Goal: Transaction & Acquisition: Purchase product/service

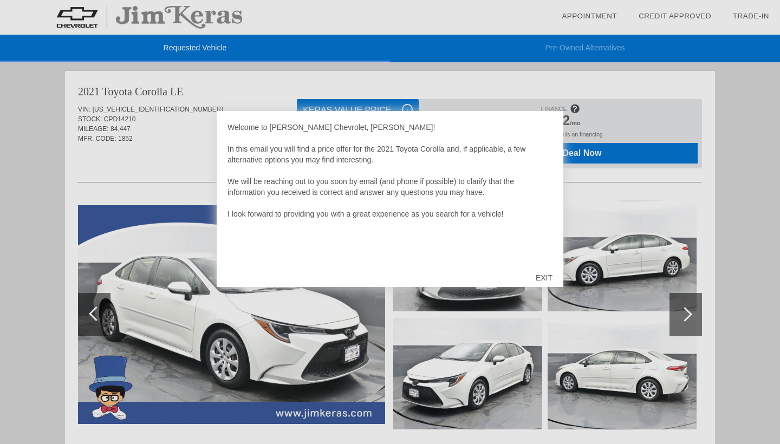
click at [545, 272] on div "EXIT" at bounding box center [544, 278] width 38 height 32
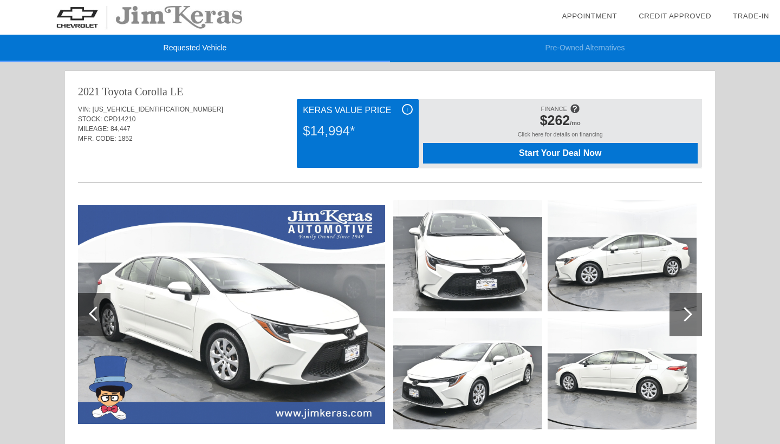
click at [406, 112] on span "i" at bounding box center [407, 110] width 2 height 8
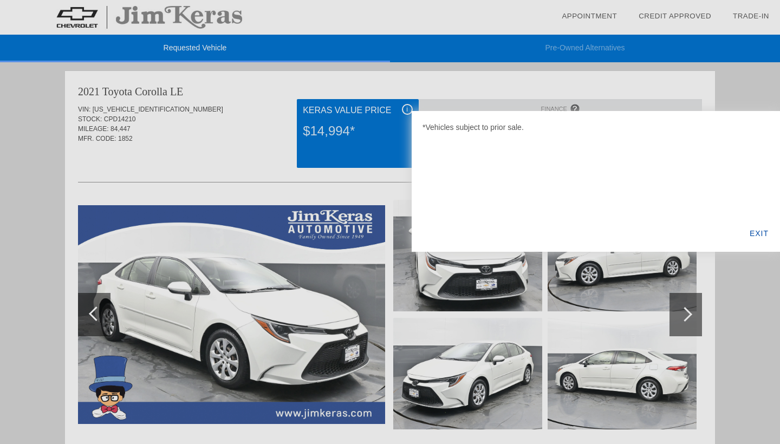
click at [765, 238] on div "EXIT" at bounding box center [759, 233] width 42 height 37
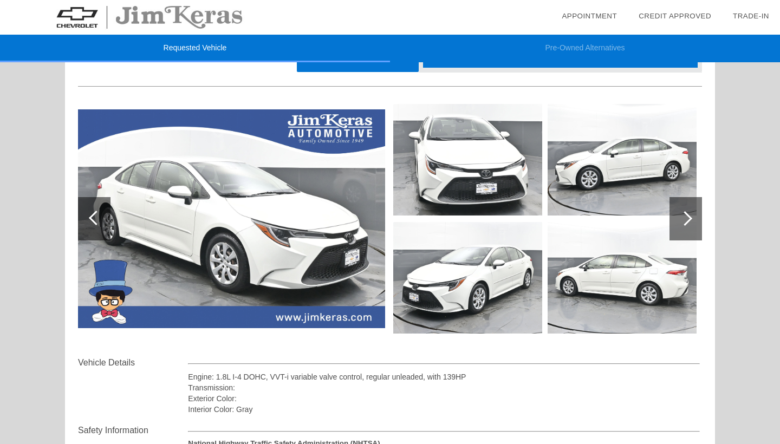
scroll to position [94, 0]
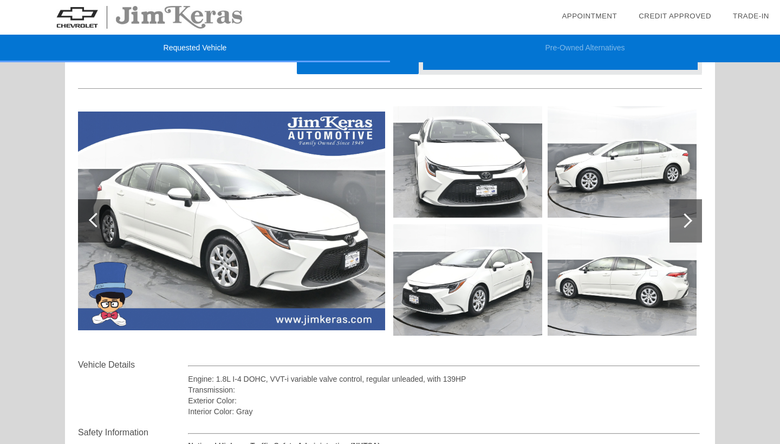
click at [682, 226] on div at bounding box center [685, 220] width 32 height 43
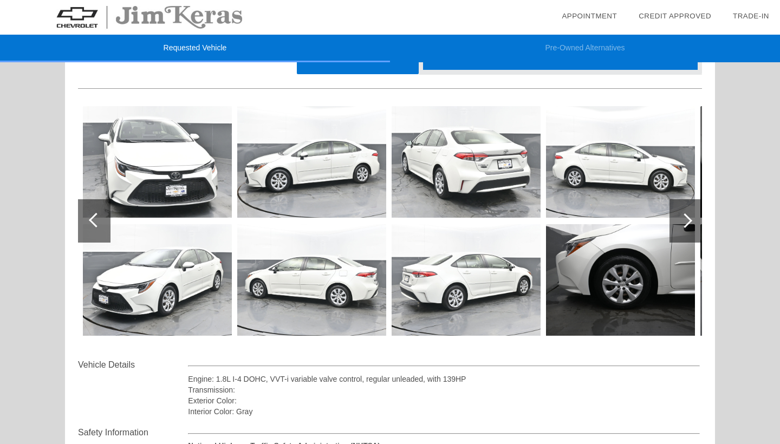
click at [682, 226] on div at bounding box center [685, 220] width 32 height 43
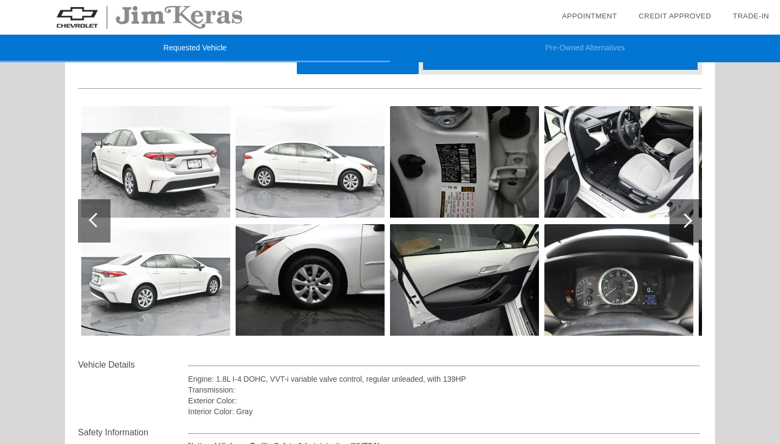
click at [682, 226] on div at bounding box center [685, 220] width 32 height 43
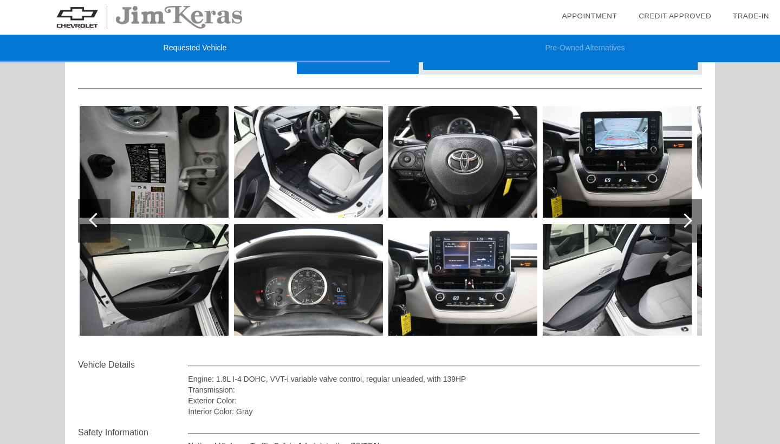
click at [682, 226] on div at bounding box center [685, 220] width 32 height 43
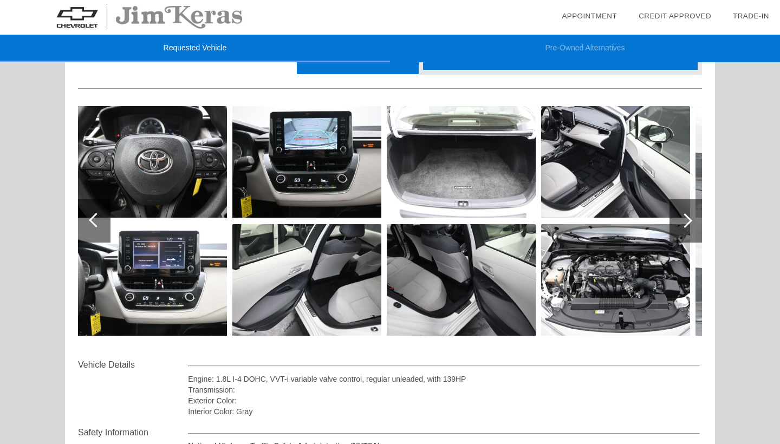
click at [682, 226] on div at bounding box center [685, 220] width 32 height 43
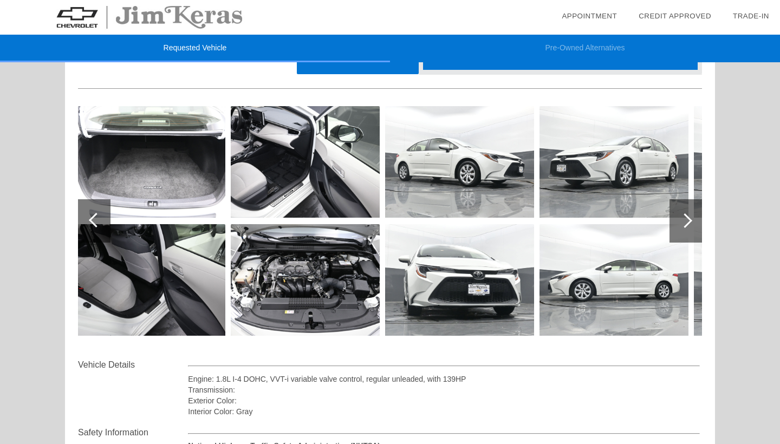
click at [682, 226] on div at bounding box center [685, 220] width 32 height 43
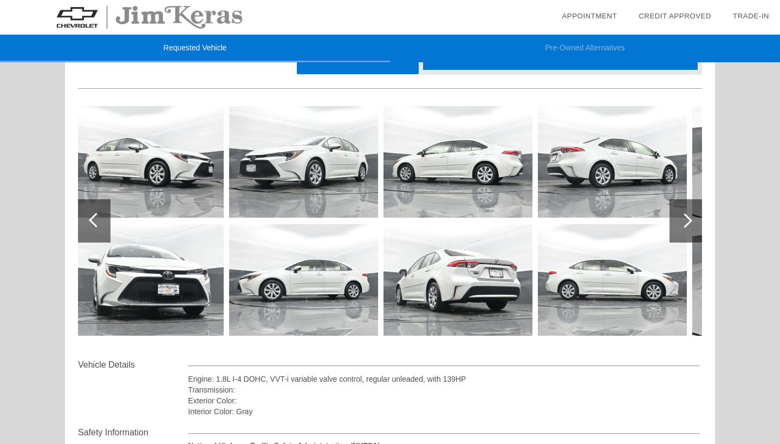
click at [682, 226] on div at bounding box center [685, 220] width 32 height 43
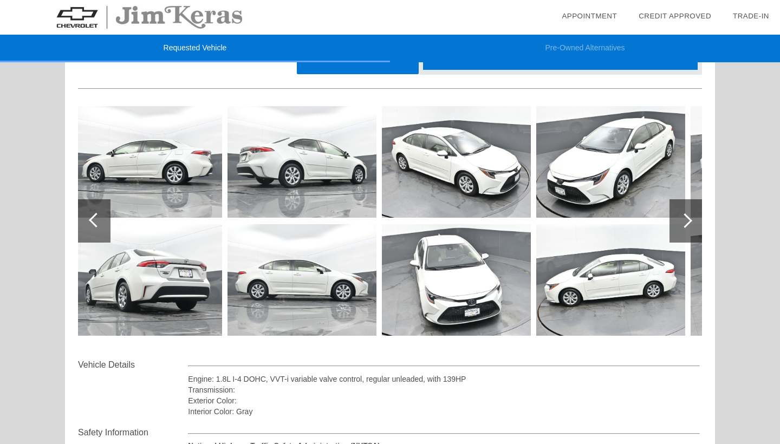
click at [682, 226] on div at bounding box center [685, 220] width 32 height 43
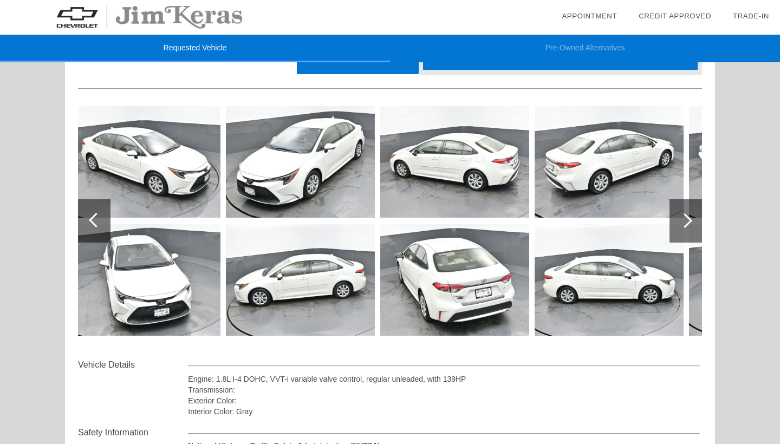
click at [682, 226] on div at bounding box center [685, 220] width 32 height 43
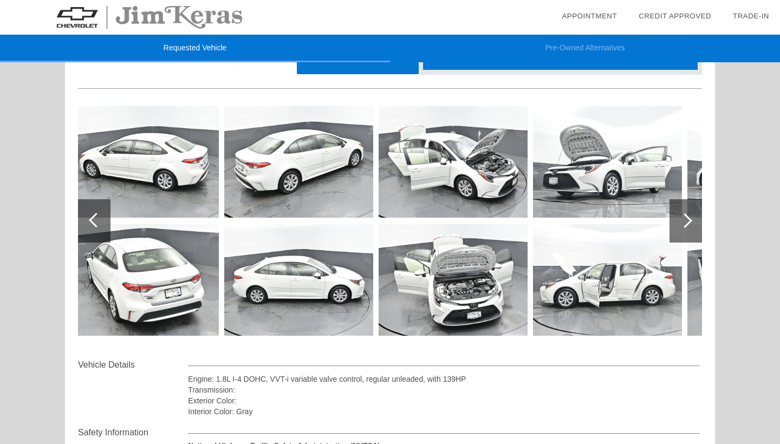
click at [682, 226] on div at bounding box center [685, 220] width 32 height 43
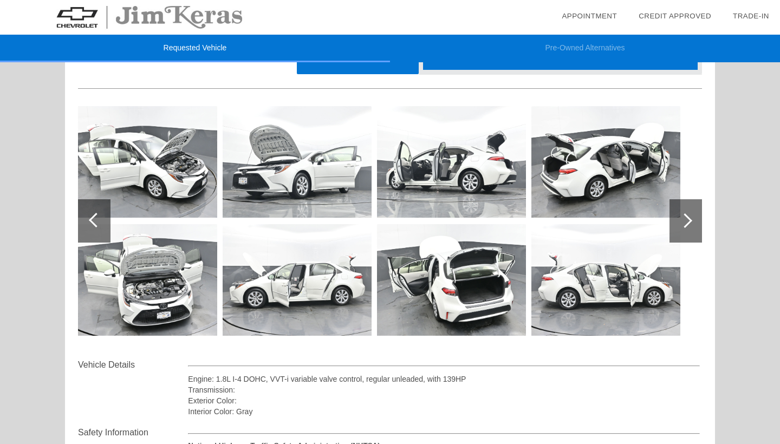
click at [682, 226] on div at bounding box center [685, 220] width 32 height 43
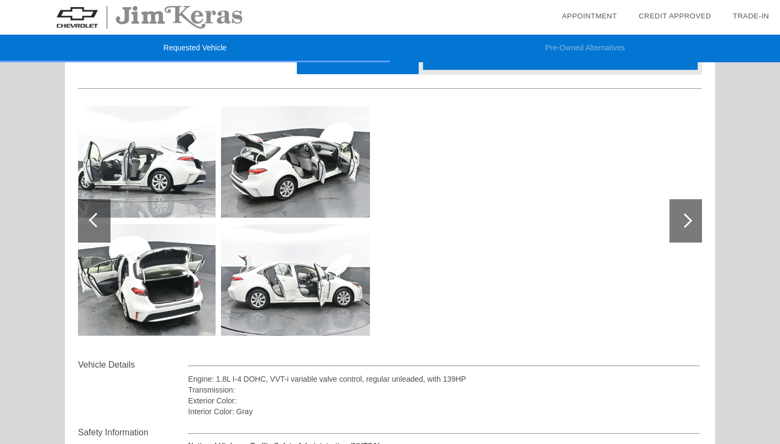
click at [682, 226] on div at bounding box center [685, 220] width 32 height 43
click at [594, 48] on li "Pre-Owned Alternatives" at bounding box center [585, 49] width 390 height 28
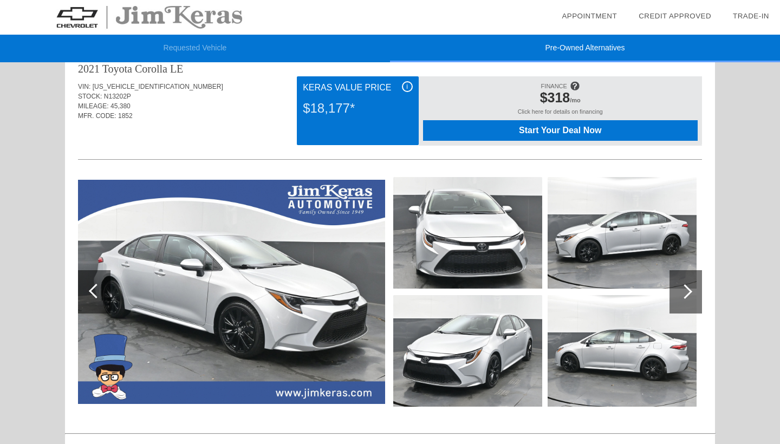
scroll to position [23, 0]
click at [686, 284] on div at bounding box center [685, 291] width 32 height 43
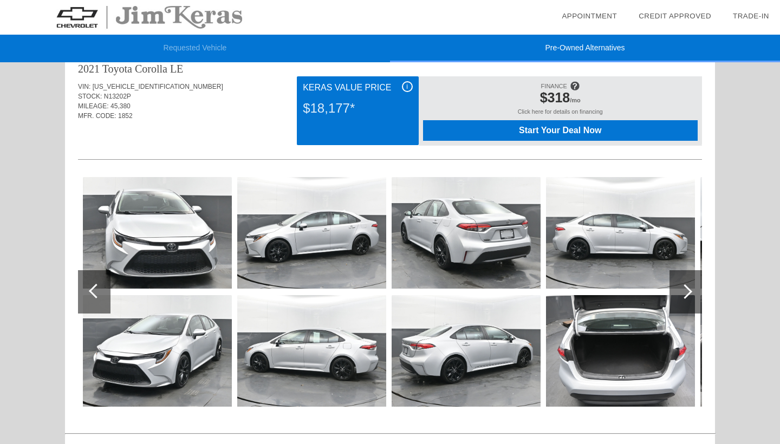
click at [686, 284] on div at bounding box center [685, 291] width 32 height 43
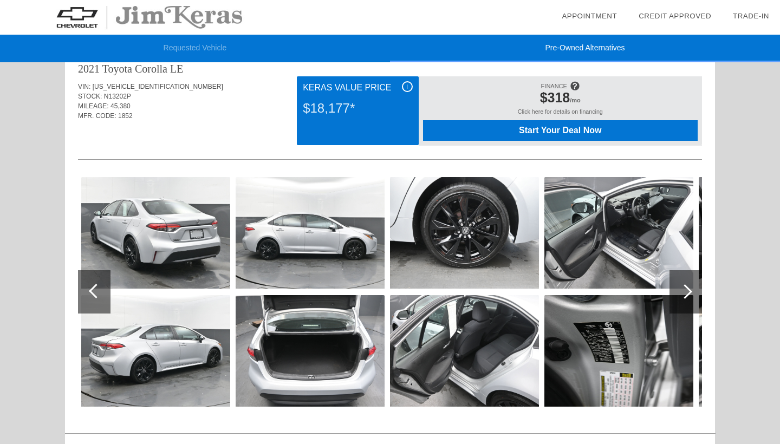
click at [686, 284] on div at bounding box center [685, 291] width 32 height 43
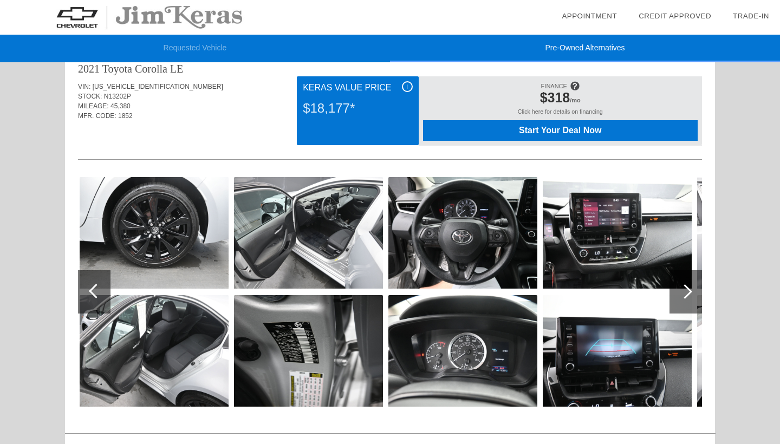
click at [686, 284] on div at bounding box center [685, 291] width 32 height 43
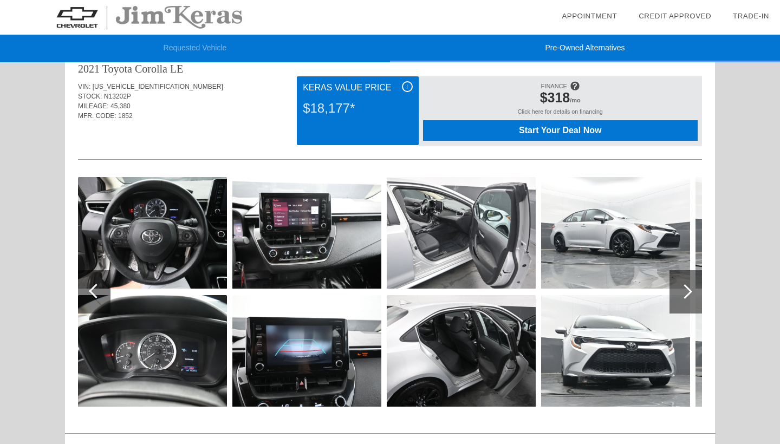
click at [686, 284] on div at bounding box center [685, 291] width 32 height 43
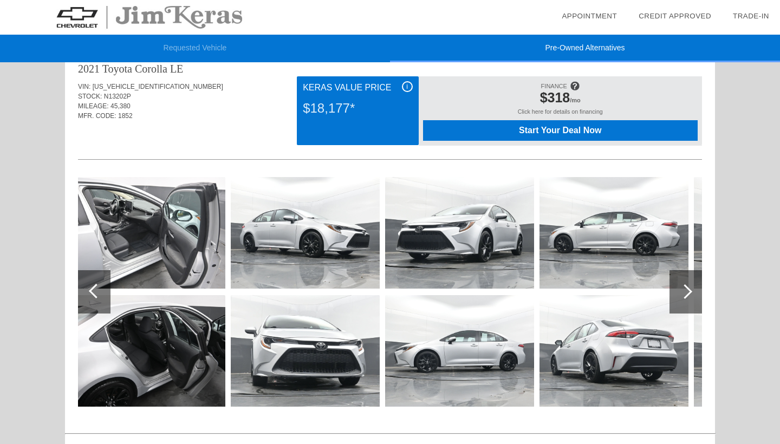
click at [686, 284] on div at bounding box center [685, 291] width 32 height 43
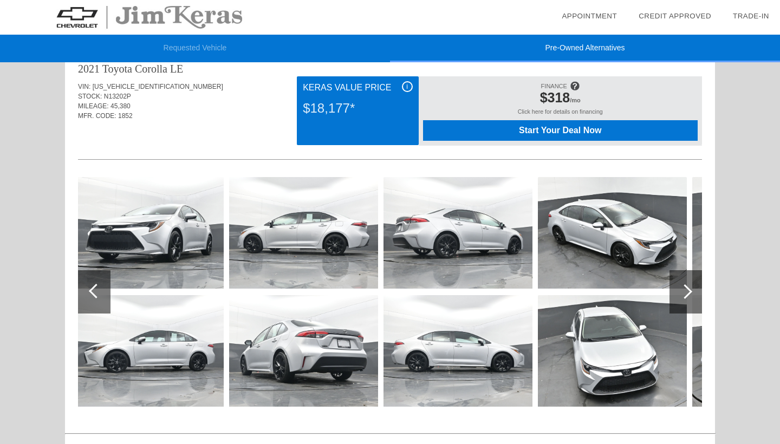
click at [686, 284] on div at bounding box center [685, 291] width 32 height 43
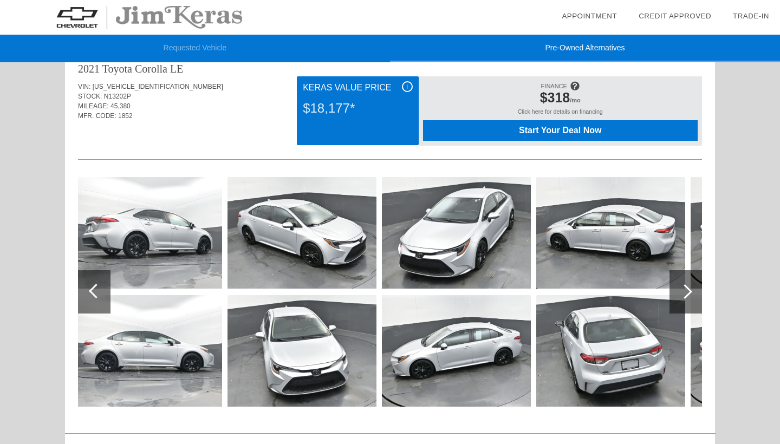
click at [686, 284] on div at bounding box center [685, 291] width 32 height 43
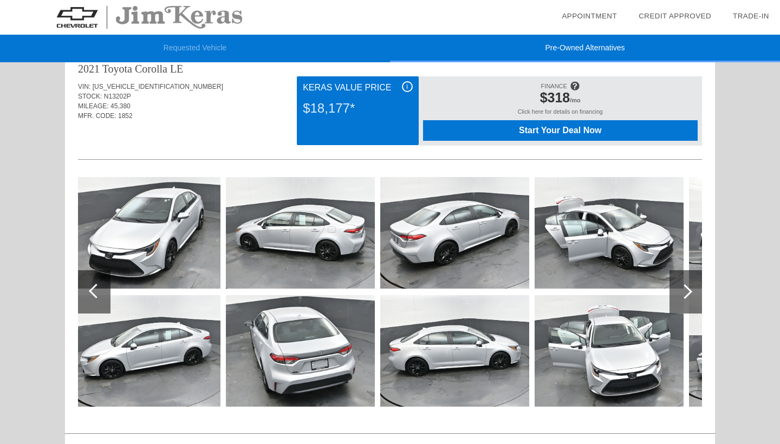
click at [686, 284] on div at bounding box center [685, 291] width 32 height 43
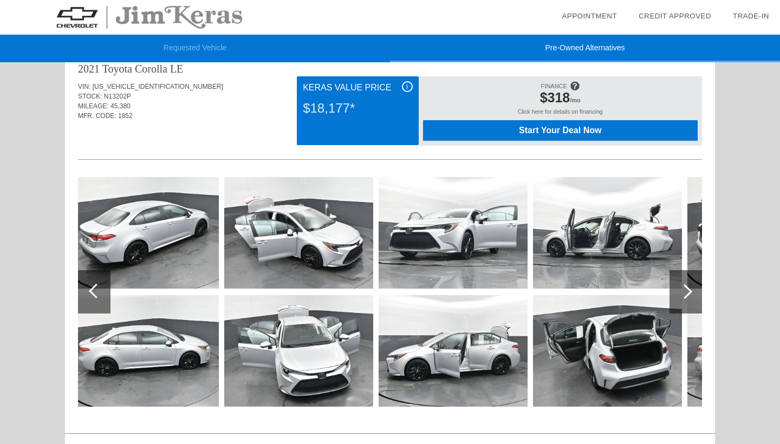
click at [686, 284] on div at bounding box center [685, 291] width 32 height 43
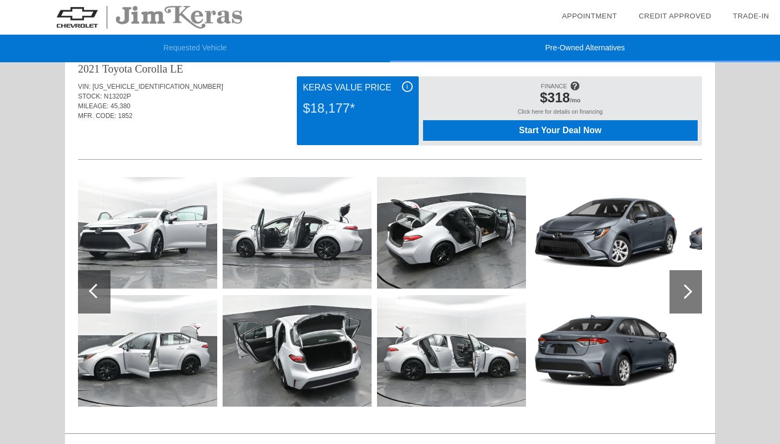
click at [686, 284] on div at bounding box center [685, 291] width 32 height 43
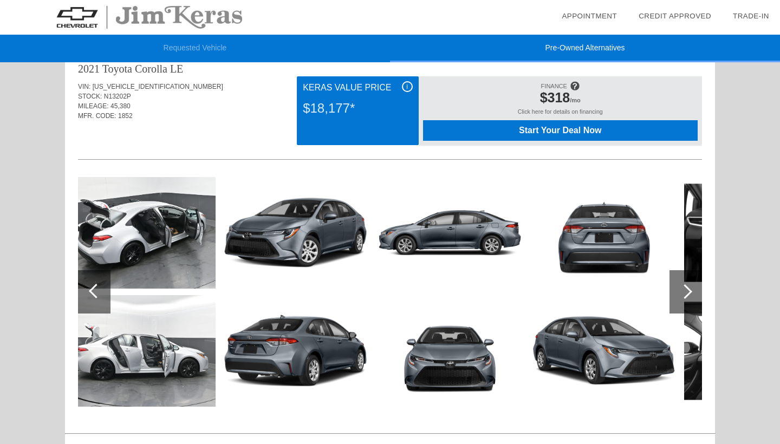
click at [686, 284] on div at bounding box center [685, 291] width 32 height 43
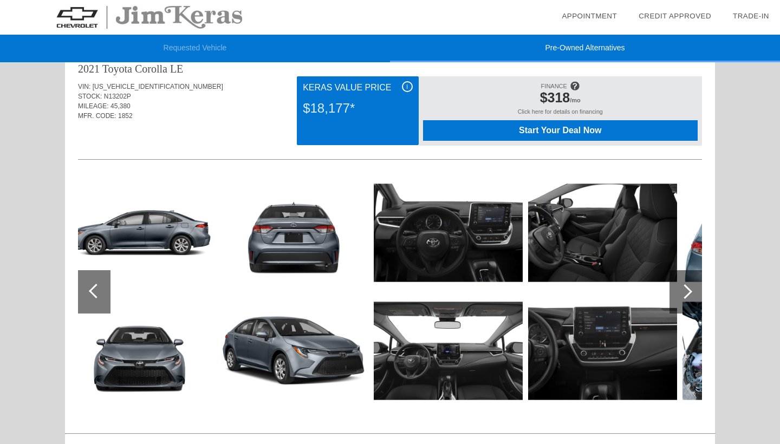
click at [686, 284] on div at bounding box center [685, 291] width 32 height 43
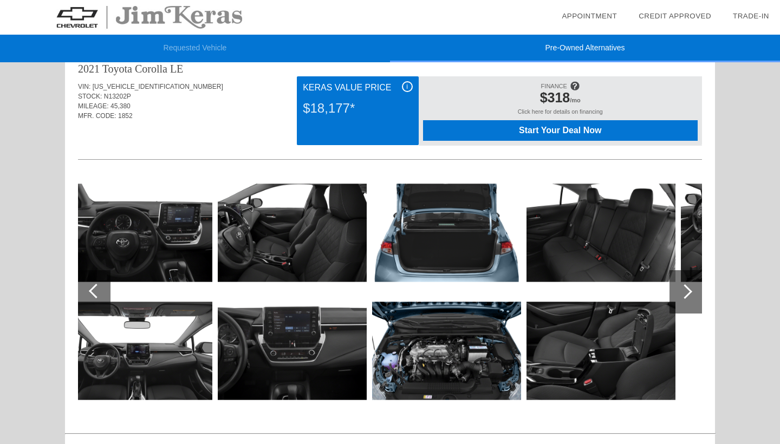
click at [686, 284] on div at bounding box center [685, 291] width 32 height 43
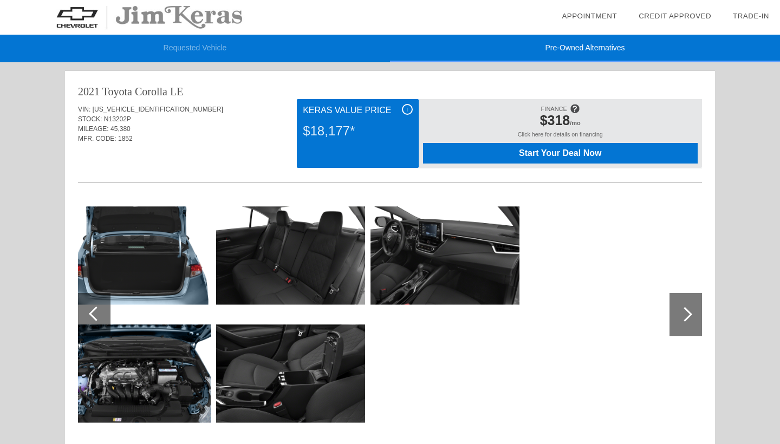
scroll to position [0, 0]
click at [181, 54] on li "Requested Vehicle" at bounding box center [195, 49] width 390 height 28
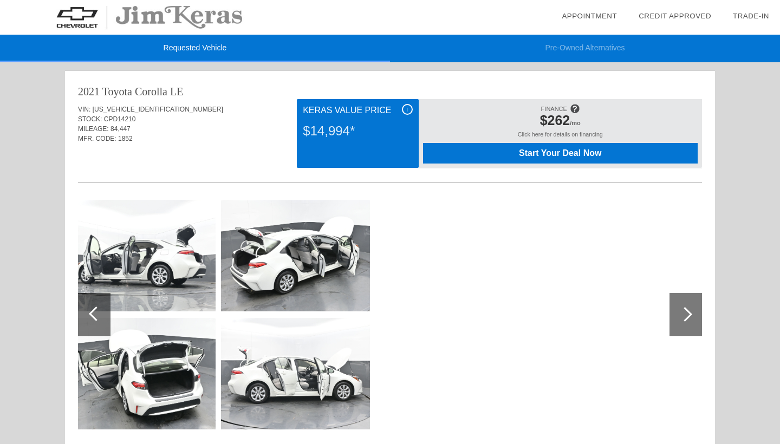
click at [679, 318] on div at bounding box center [685, 314] width 32 height 43
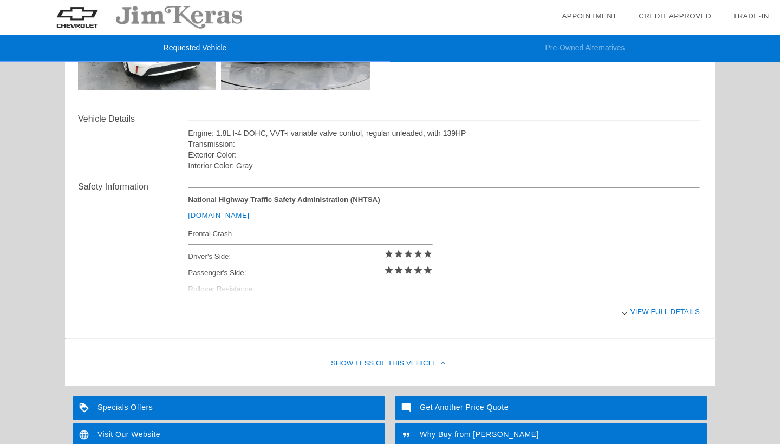
scroll to position [338, 0]
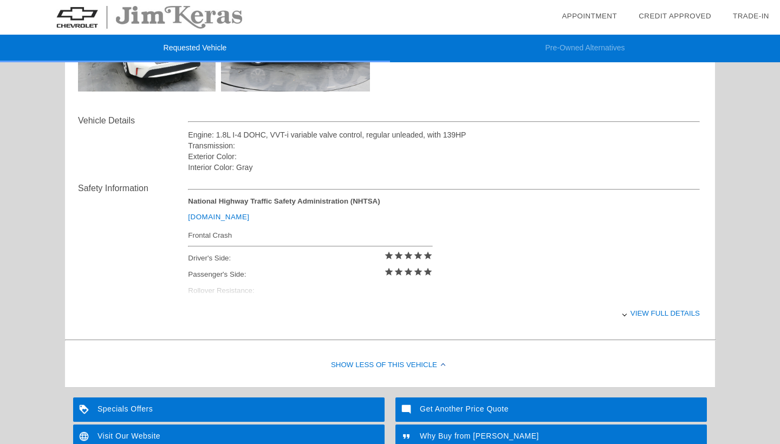
click at [647, 309] on div "View full details" at bounding box center [444, 313] width 512 height 27
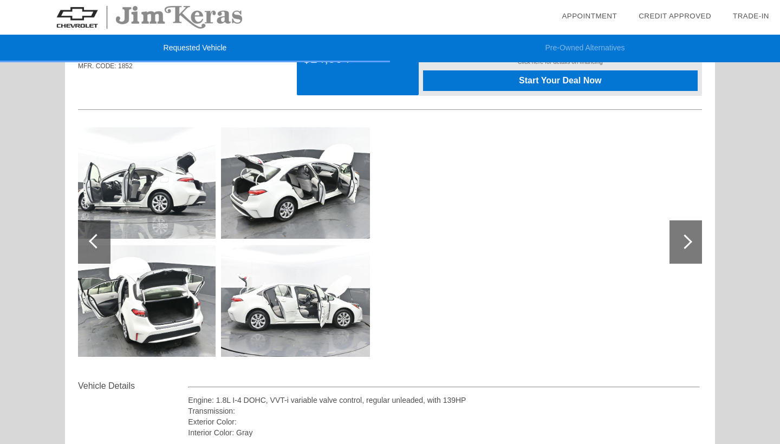
scroll to position [71, 0]
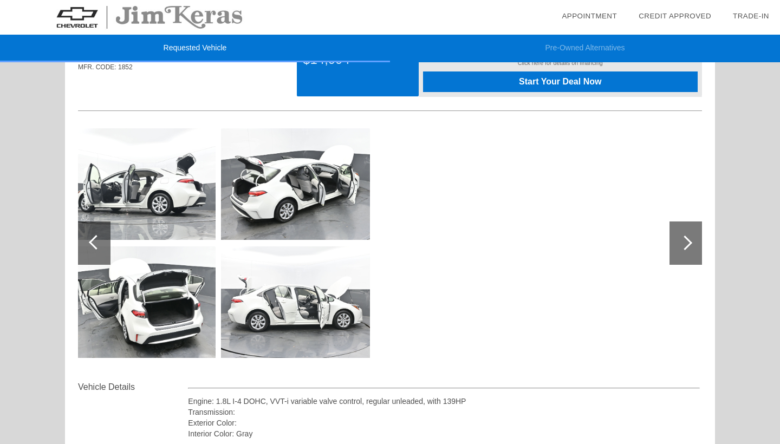
click at [698, 248] on div at bounding box center [685, 243] width 32 height 43
click at [123, 230] on img at bounding box center [141, 184] width 149 height 112
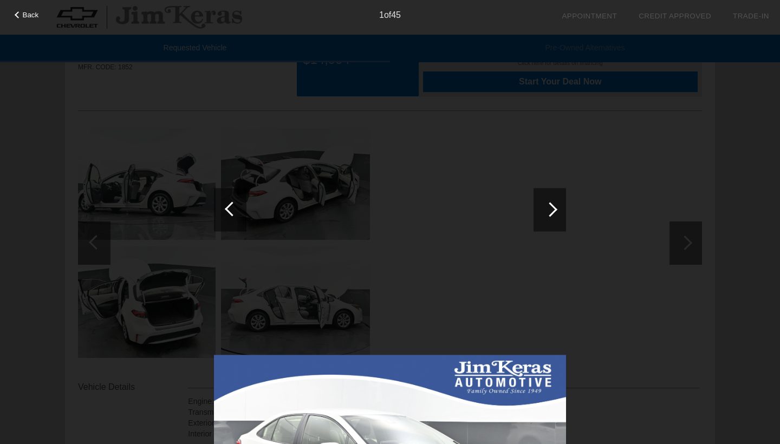
click at [508, 119] on div at bounding box center [390, 342] width 352 height 530
click at [37, 8] on div "1 of 45" at bounding box center [390, 11] width 780 height 22
click at [32, 15] on span "Back" at bounding box center [31, 15] width 16 height 8
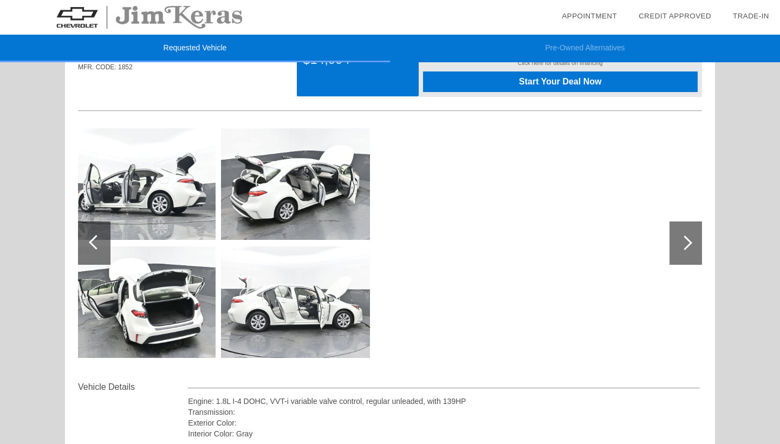
click at [90, 246] on div at bounding box center [94, 243] width 32 height 43
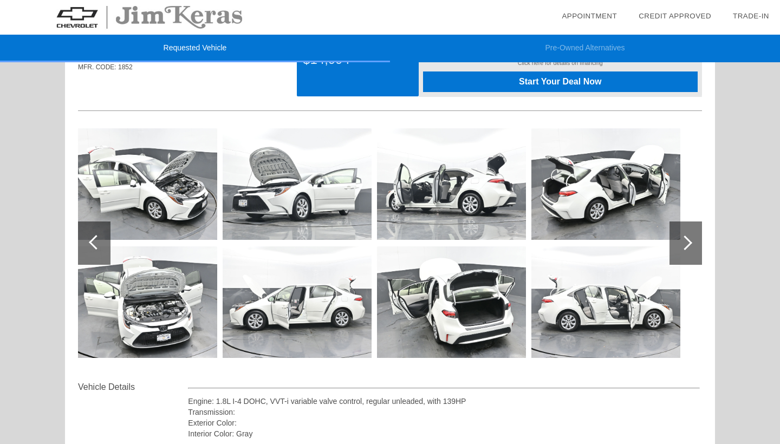
click at [90, 246] on div at bounding box center [94, 243] width 32 height 43
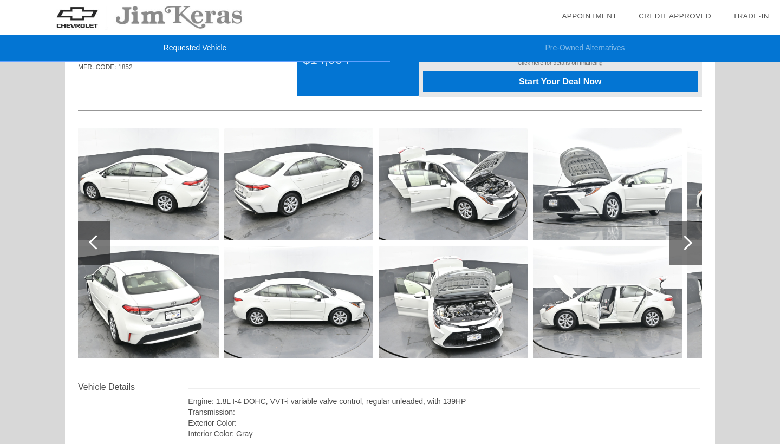
click at [90, 246] on div at bounding box center [94, 243] width 32 height 43
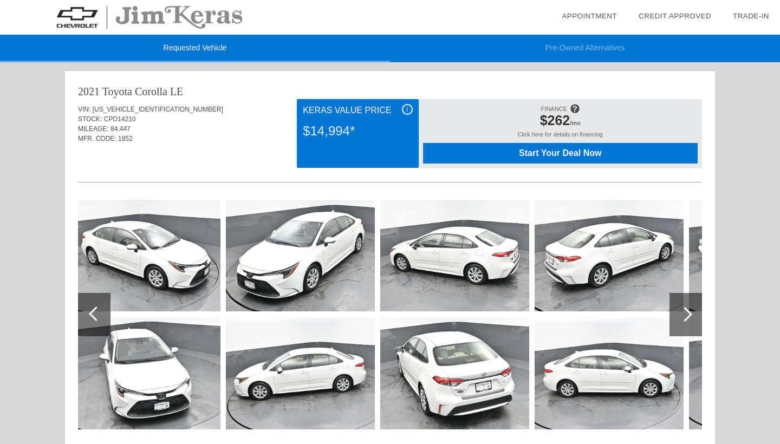
scroll to position [0, 0]
click at [173, 16] on img at bounding box center [149, 17] width 298 height 35
